Goal: Browse casually

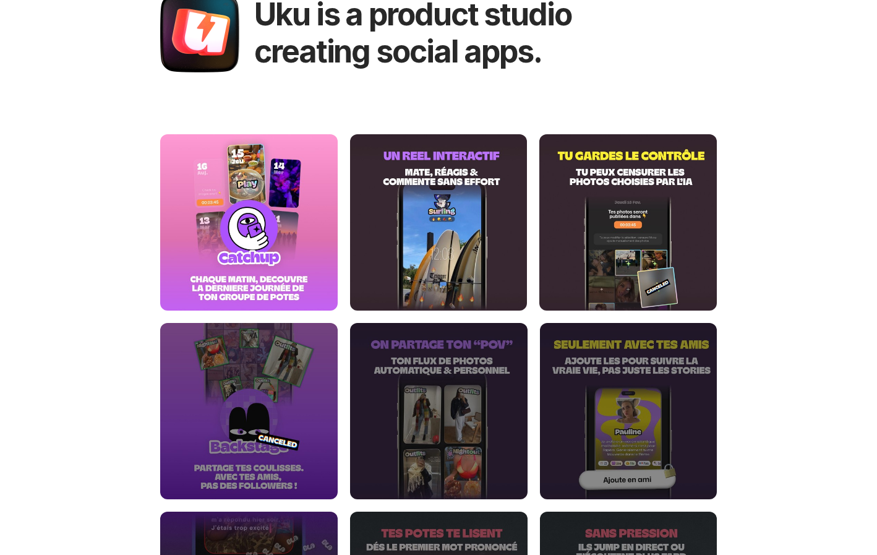
scroll to position [92, 0]
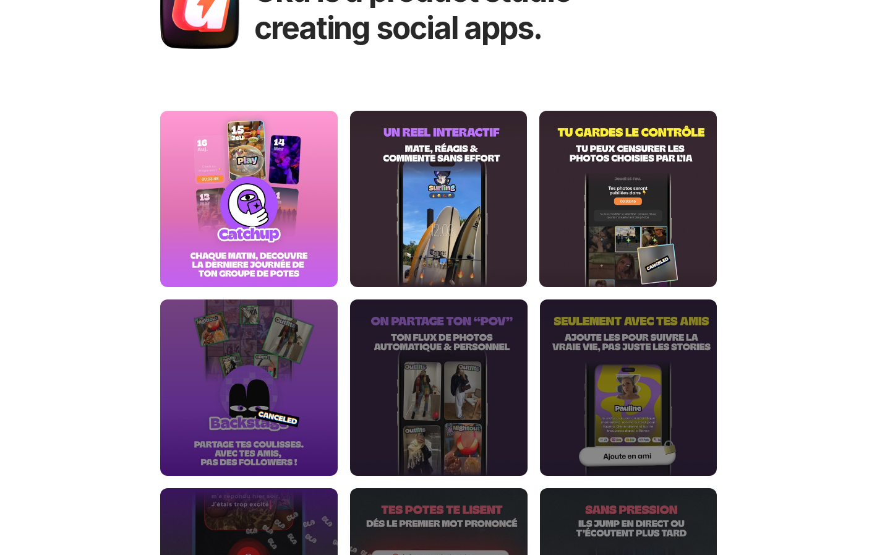
click at [446, 205] on img at bounding box center [439, 199] width 178 height 176
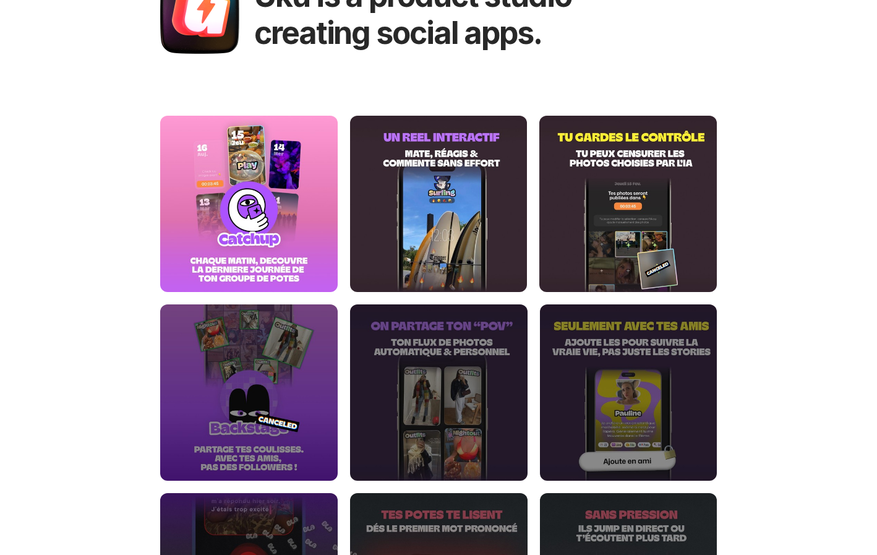
scroll to position [14, 0]
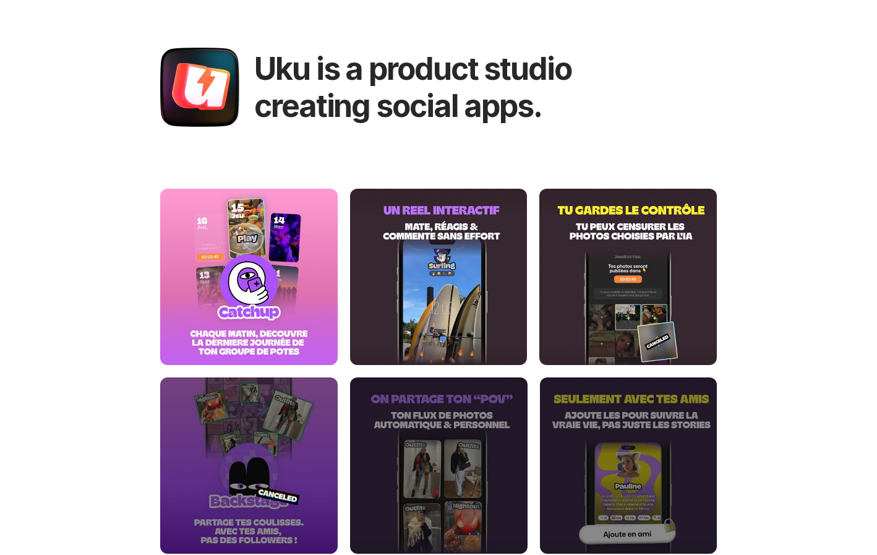
click at [91, 245] on div "Uku is a product studio creating social apps. © [DOMAIN_NAME] 2024 Contact" at bounding box center [438, 510] width 877 height 1049
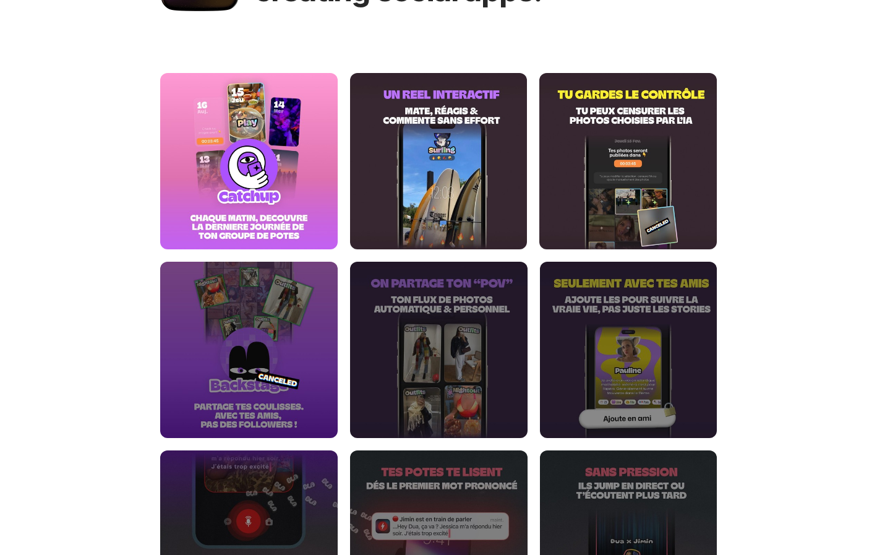
scroll to position [494, 0]
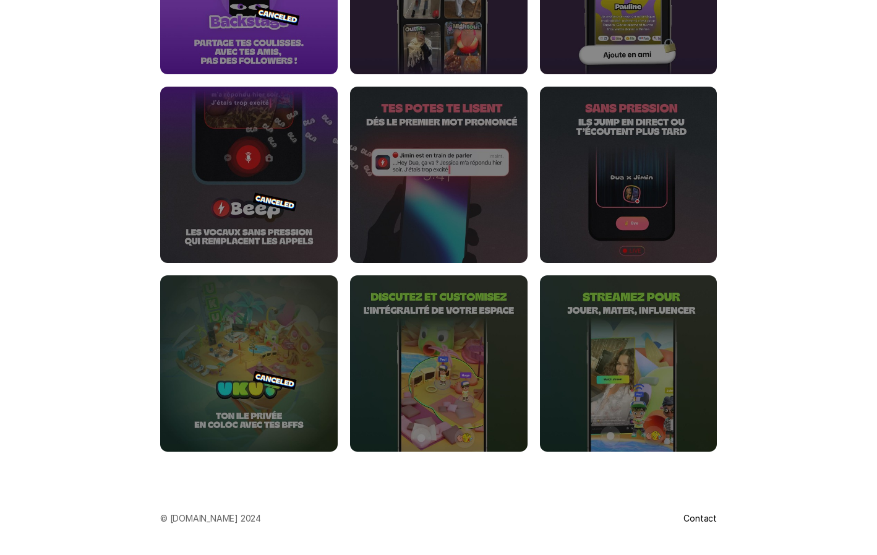
click at [131, 304] on section at bounding box center [438, 80] width 619 height 804
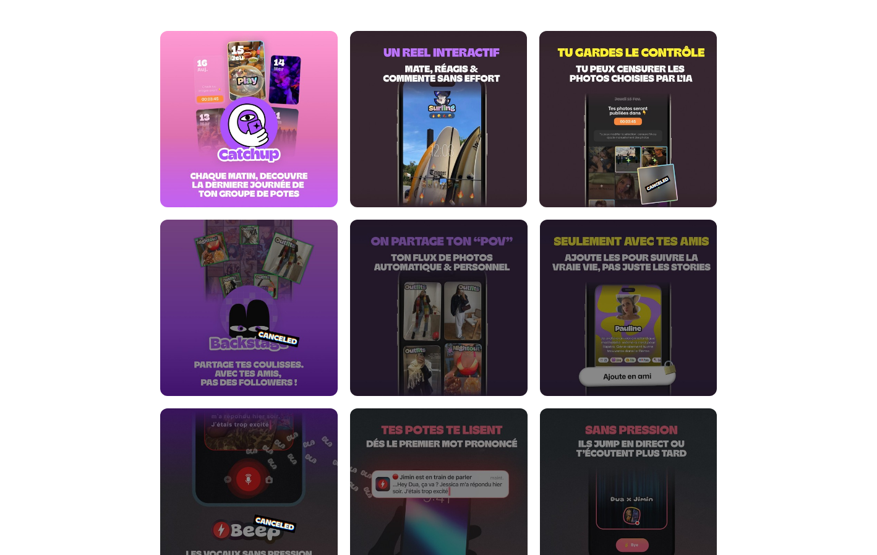
scroll to position [0, 0]
